Goal: Register for event/course

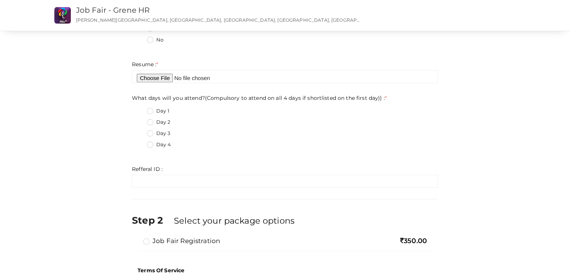
scroll to position [560, 0]
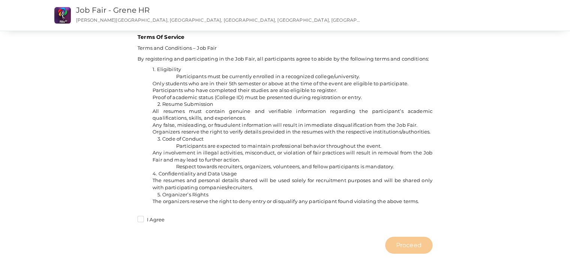
click at [139, 221] on label "I Agree" at bounding box center [150, 219] width 27 height 7
click at [130, 218] on input "I Agree" at bounding box center [130, 218] width 0 height 0
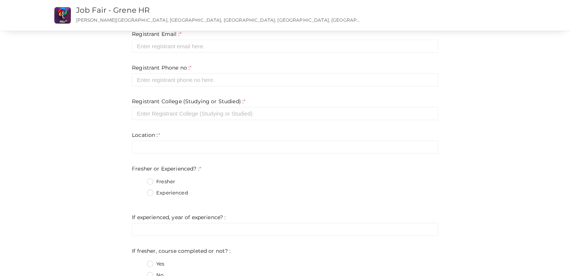
scroll to position [0, 0]
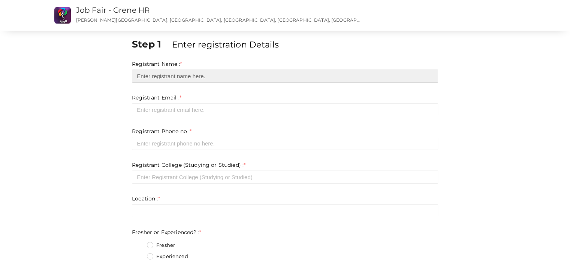
click at [239, 76] on input "text" at bounding box center [285, 76] width 306 height 13
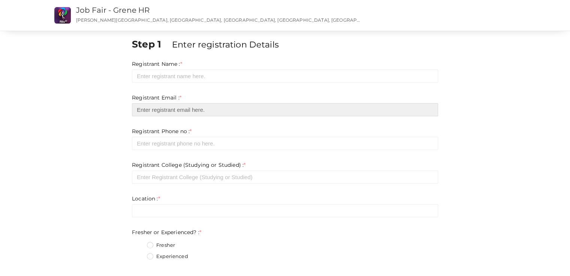
click at [210, 114] on input "email" at bounding box center [285, 109] width 306 height 13
type input "[EMAIL_ADDRESS][DOMAIN_NAME]"
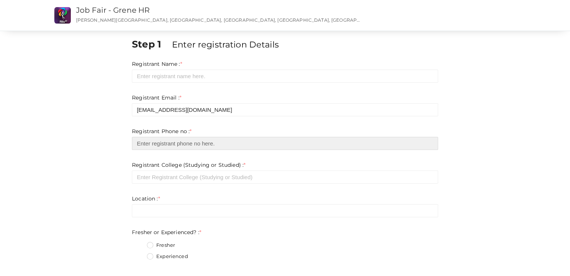
type input "09961949440"
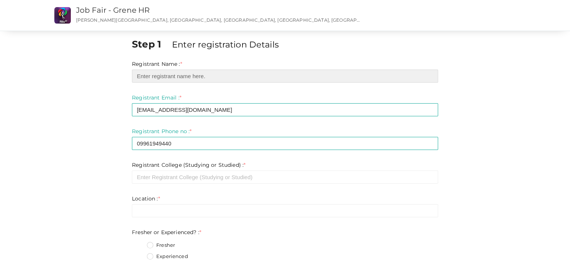
click at [205, 80] on input "text" at bounding box center [285, 76] width 306 height 13
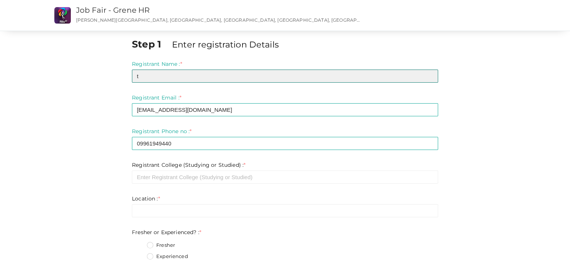
type input "t"
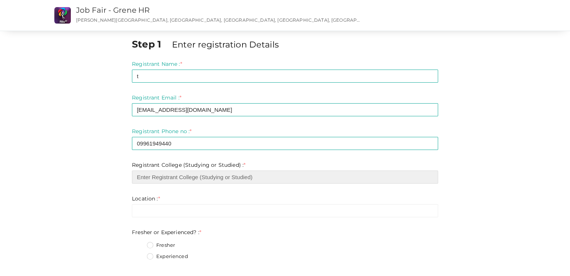
click at [184, 178] on input "text" at bounding box center [285, 177] width 306 height 13
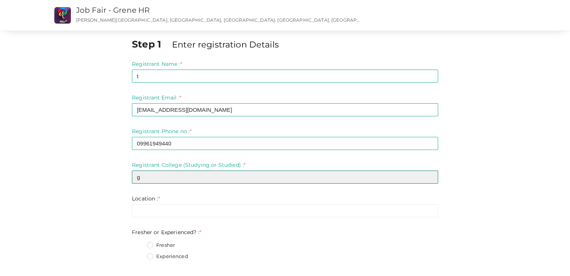
type input "g"
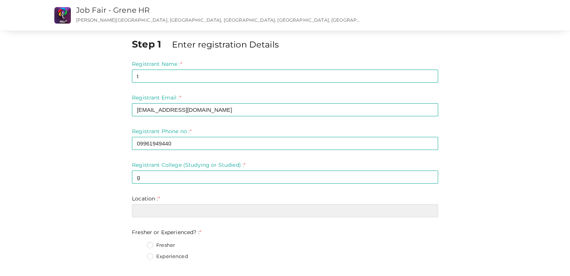
click at [181, 210] on input "text" at bounding box center [285, 211] width 306 height 13
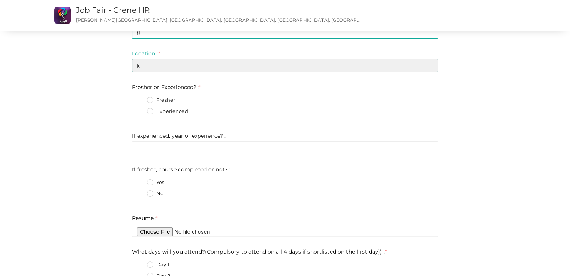
scroll to position [148, 0]
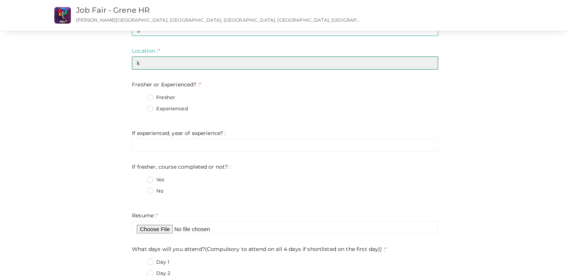
type input "k"
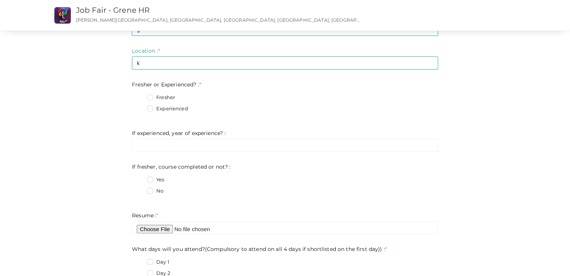
click at [151, 95] on label "Fresher" at bounding box center [161, 97] width 28 height 7
click at [139, 96] on Experienced\?\+0 "Fresher" at bounding box center [139, 96] width 0 height 0
click at [151, 193] on label "No" at bounding box center [155, 191] width 16 height 7
click at [139, 189] on not\?\+1 "No" at bounding box center [139, 189] width 0 height 0
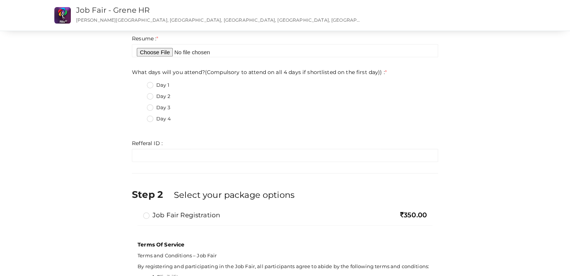
scroll to position [325, 0]
click at [145, 214] on label "Job Fair Registration" at bounding box center [181, 215] width 77 height 9
click at [136, 212] on input "Job Fair Registration" at bounding box center [136, 212] width 0 height 0
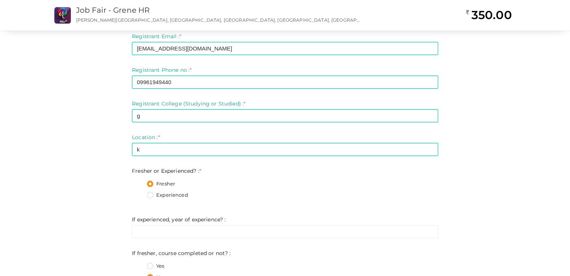
scroll to position [0, 0]
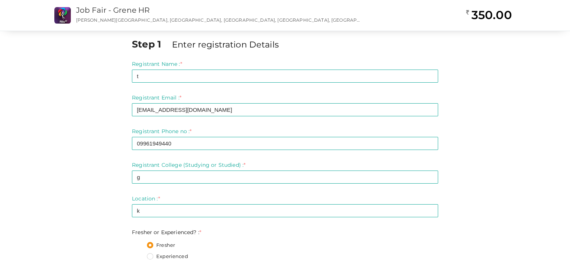
click at [132, 4] on h3 "Job Fair - Grene HR Job Fair - Grene HR" at bounding box center [218, 10] width 285 height 13
click at [114, 13] on link "Job Fair - Grene HR" at bounding box center [113, 10] width 74 height 9
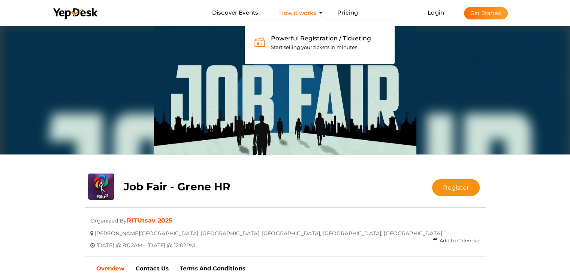
click at [302, 38] on span "Powerful Registration / Ticketing" at bounding box center [321, 38] width 100 height 7
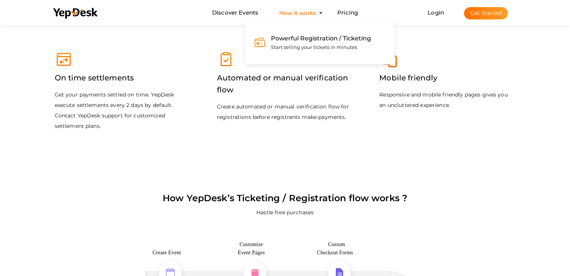
scroll to position [1036, 0]
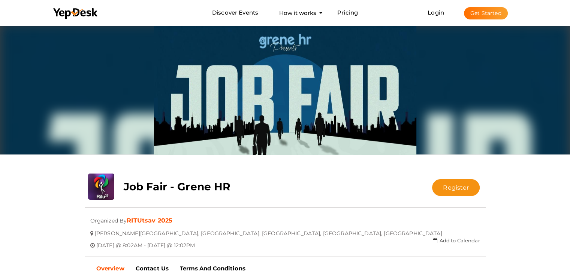
click at [261, 138] on img at bounding box center [285, 89] width 262 height 131
